Goal: Navigation & Orientation: Find specific page/section

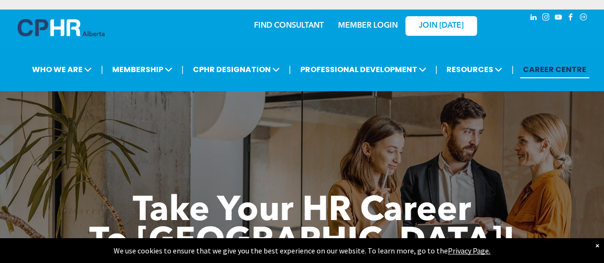
click at [378, 31] on div "MEMBER LOGIN" at bounding box center [367, 22] width 62 height 17
click at [378, 25] on link "MEMBER LOGIN" at bounding box center [368, 26] width 60 height 8
click at [374, 24] on link "MEMBER LOGIN" at bounding box center [368, 26] width 60 height 8
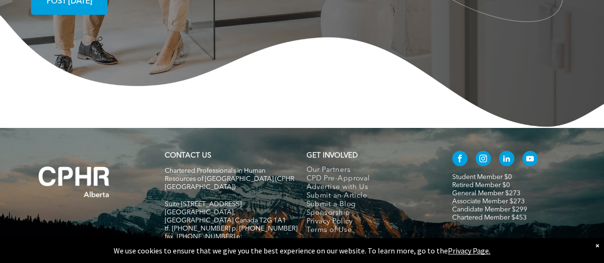
scroll to position [1802, 0]
